Goal: Transaction & Acquisition: Purchase product/service

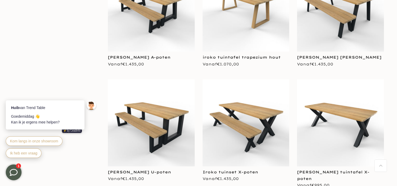
scroll to position [577, 0]
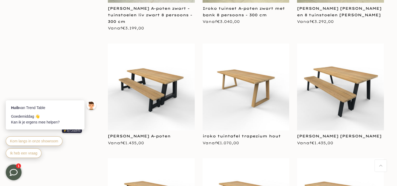
click at [252, 92] on img at bounding box center [246, 87] width 87 height 87
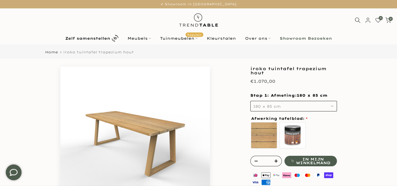
click at [260, 109] on button "180 x 85 cm" at bounding box center [293, 106] width 87 height 10
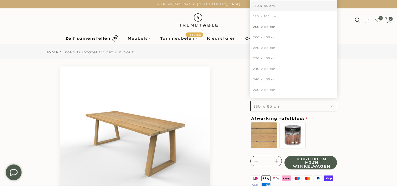
click at [271, 27] on div "200 x 85 cm" at bounding box center [293, 27] width 87 height 10
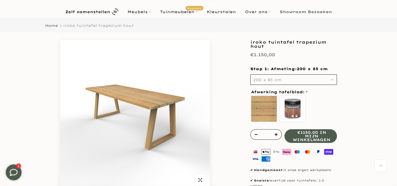
scroll to position [26, 0]
